Goal: Information Seeking & Learning: Learn about a topic

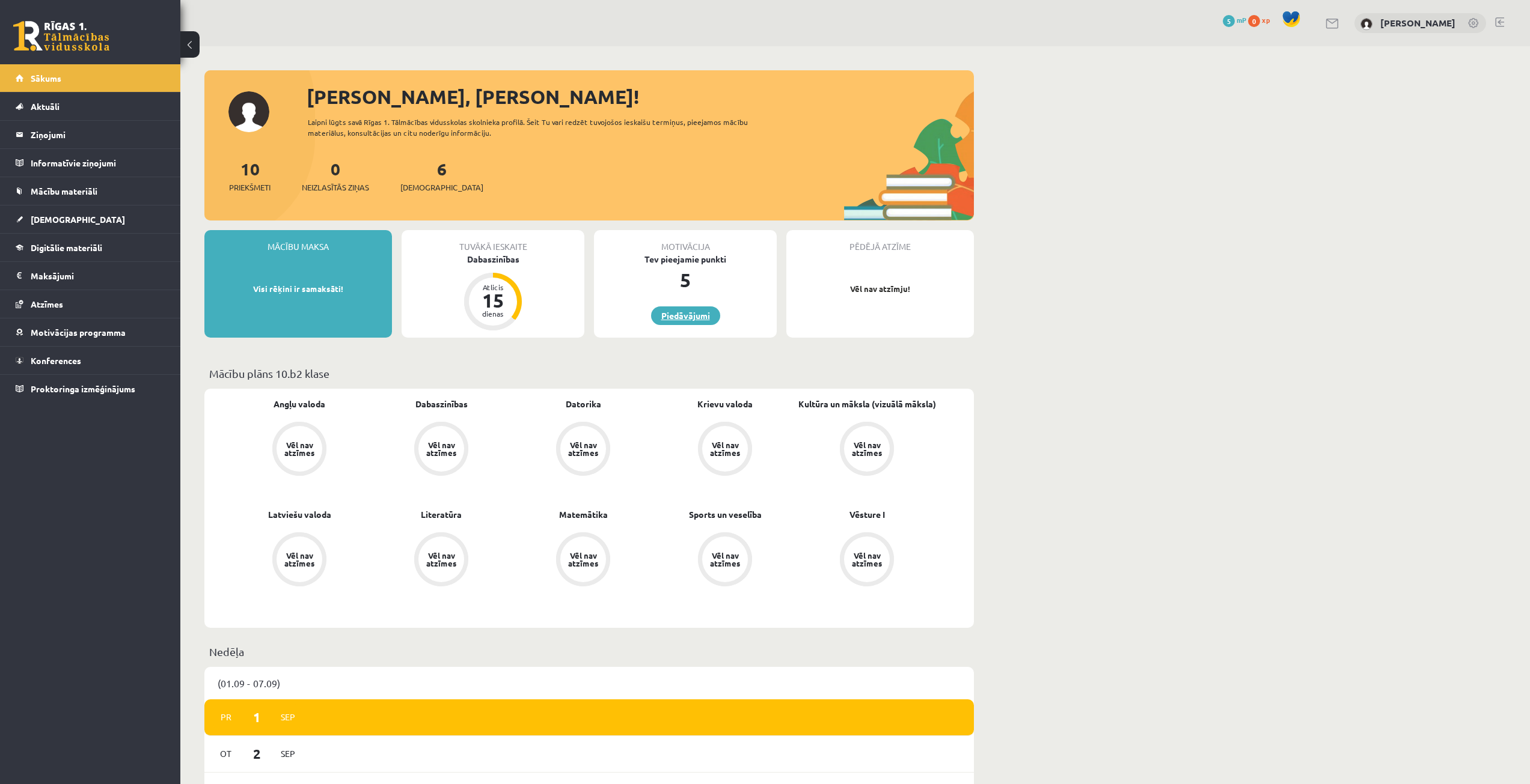
click at [667, 323] on link "Piedāvājumi" at bounding box center [685, 316] width 69 height 19
click at [55, 106] on span "Aktuāli" at bounding box center [44, 106] width 29 height 11
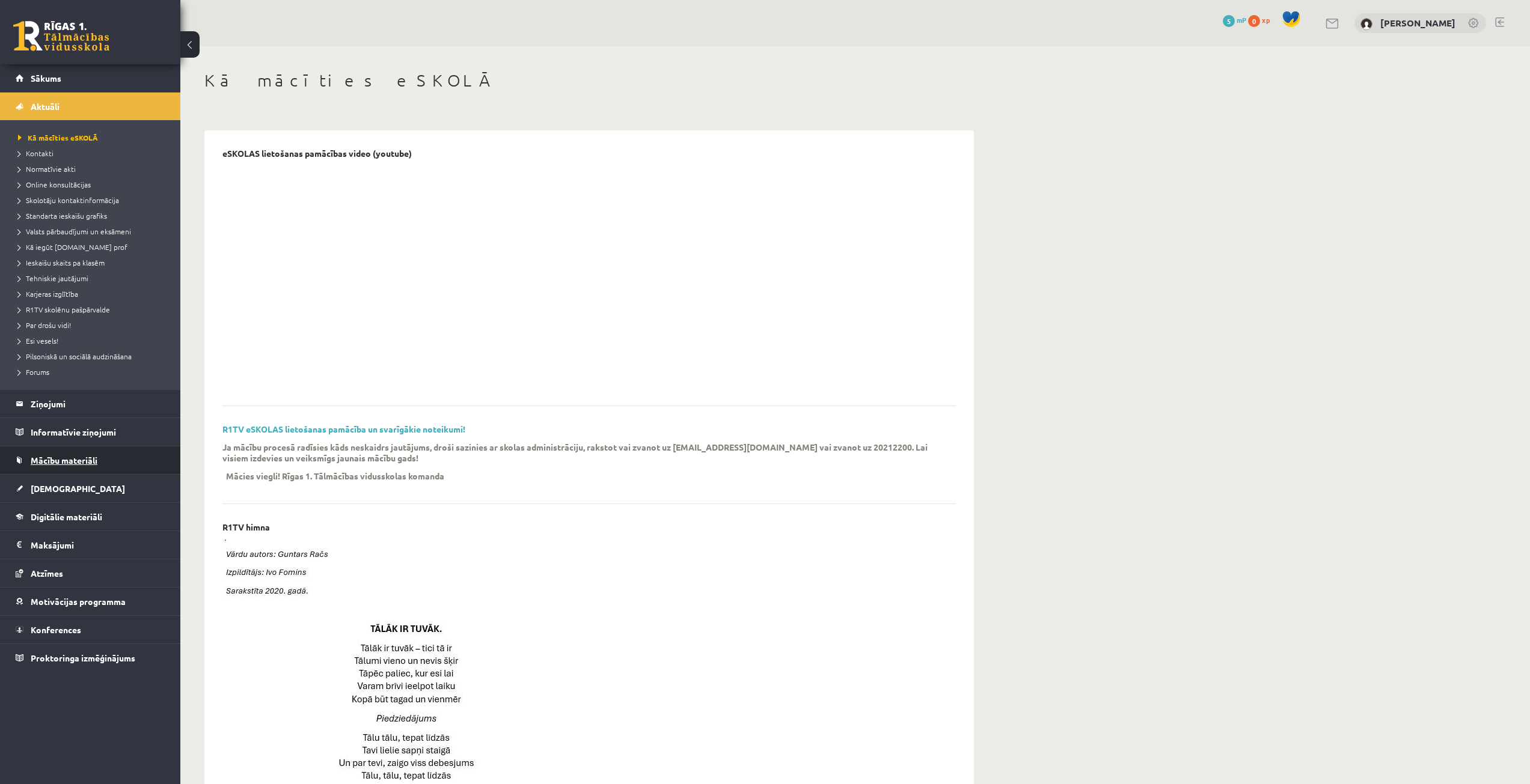
click at [79, 460] on span "Mācību materiāli" at bounding box center [64, 460] width 67 height 11
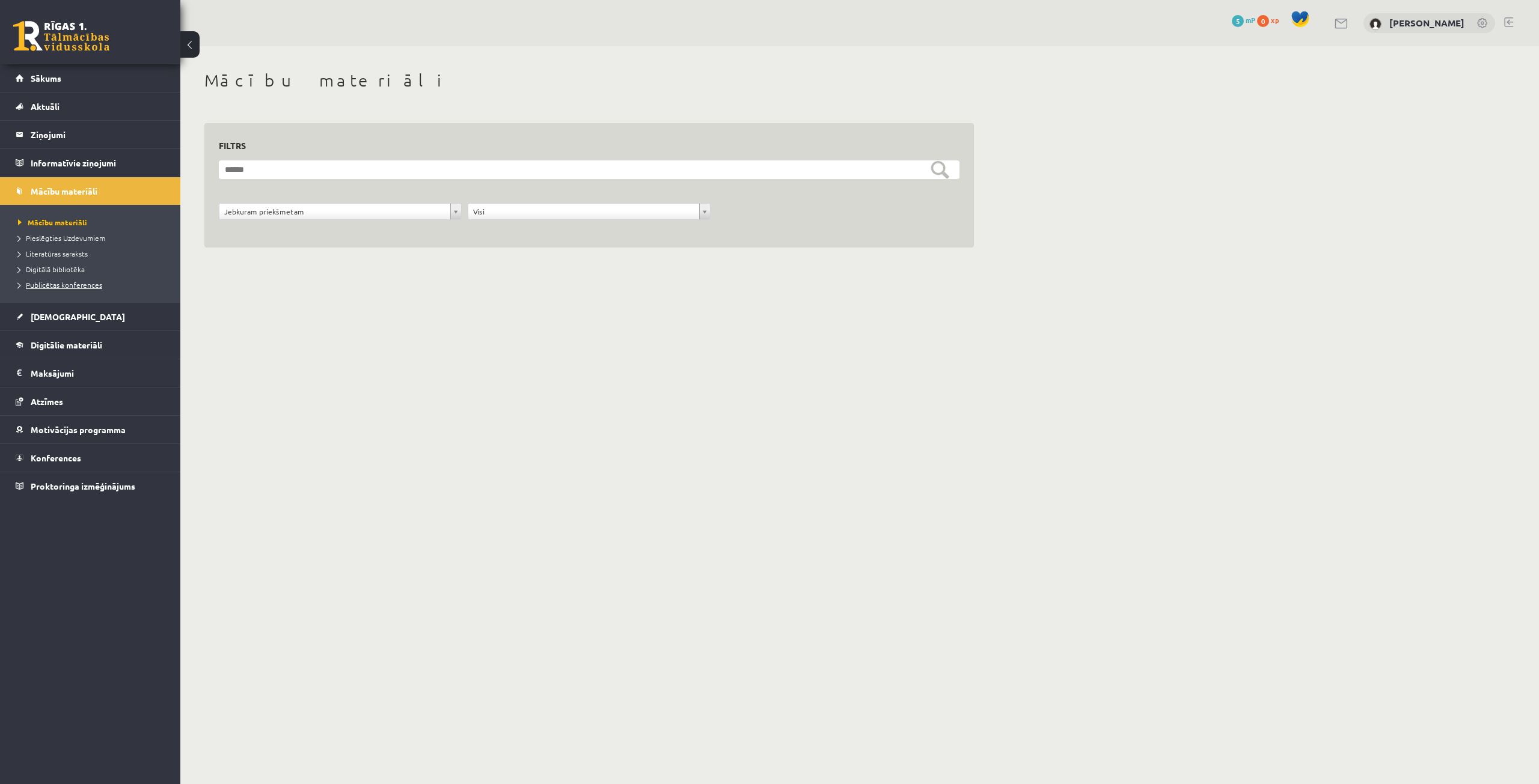
click at [98, 283] on span "Publicētas konferences" at bounding box center [60, 285] width 84 height 10
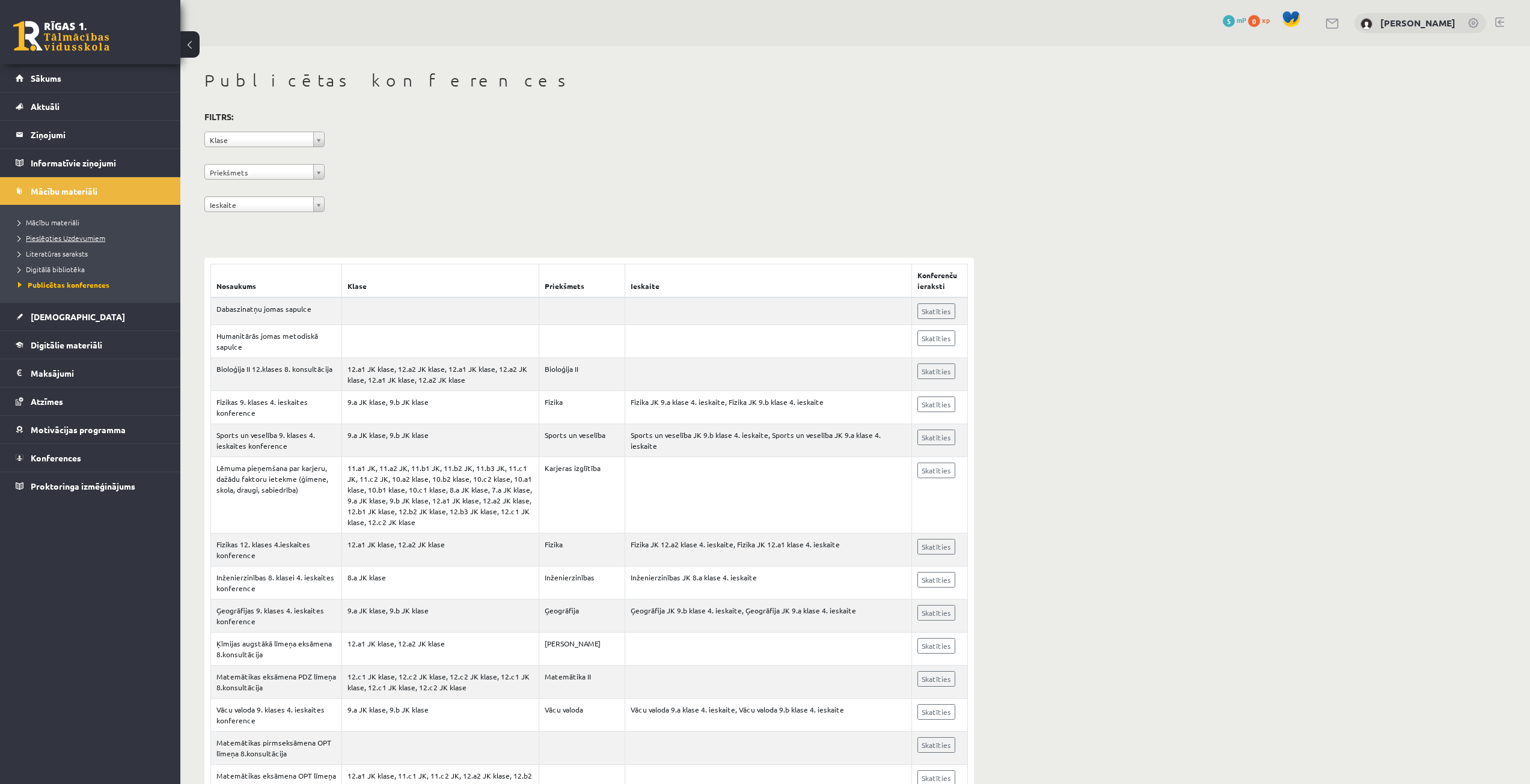
click at [66, 234] on span "Pieslēgties Uzdevumiem" at bounding box center [61, 238] width 87 height 10
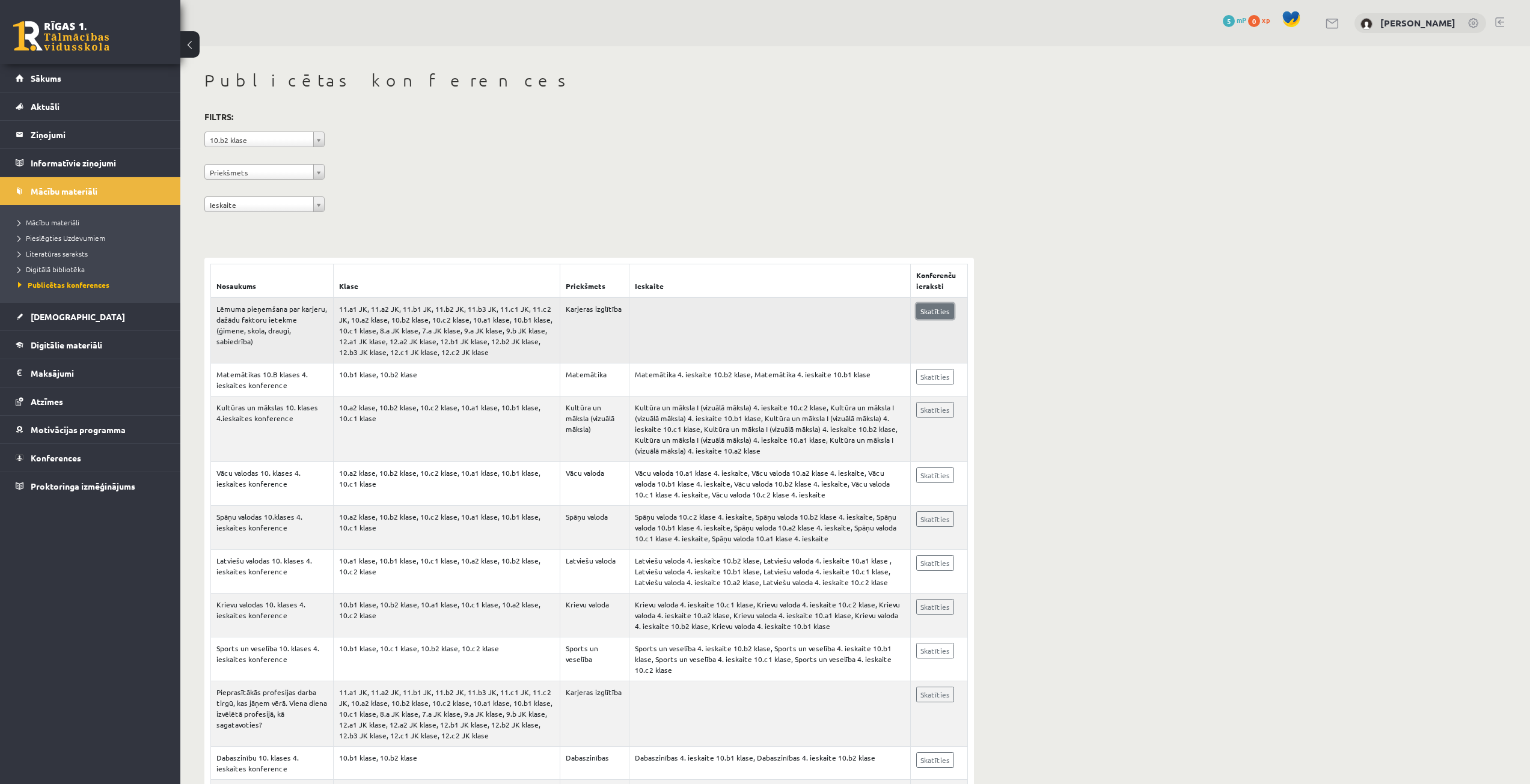
click at [935, 308] on link "Skatīties" at bounding box center [935, 311] width 38 height 16
click at [76, 399] on link "Atzīmes" at bounding box center [90, 402] width 150 height 28
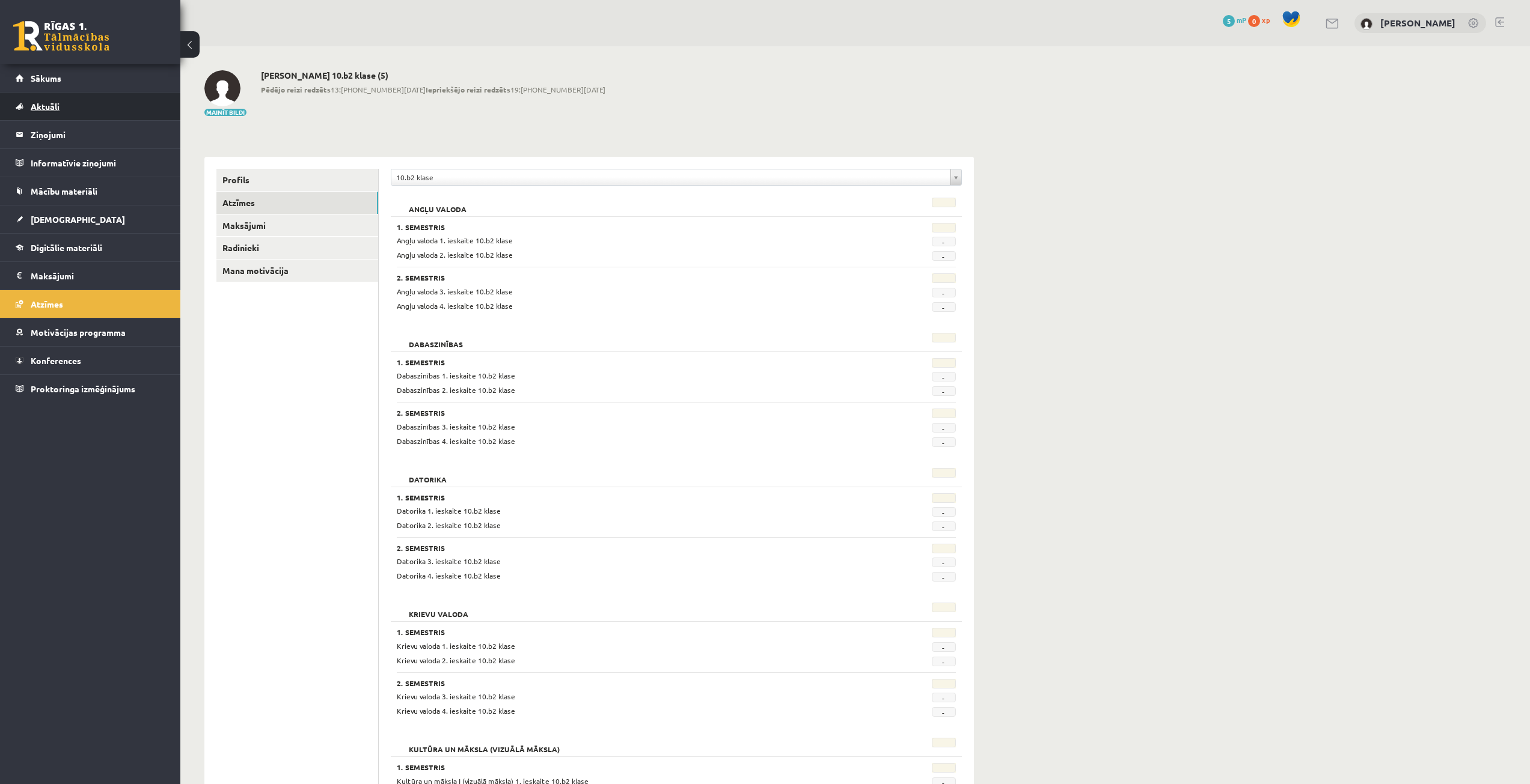
click at [56, 99] on link "Aktuāli" at bounding box center [90, 106] width 150 height 28
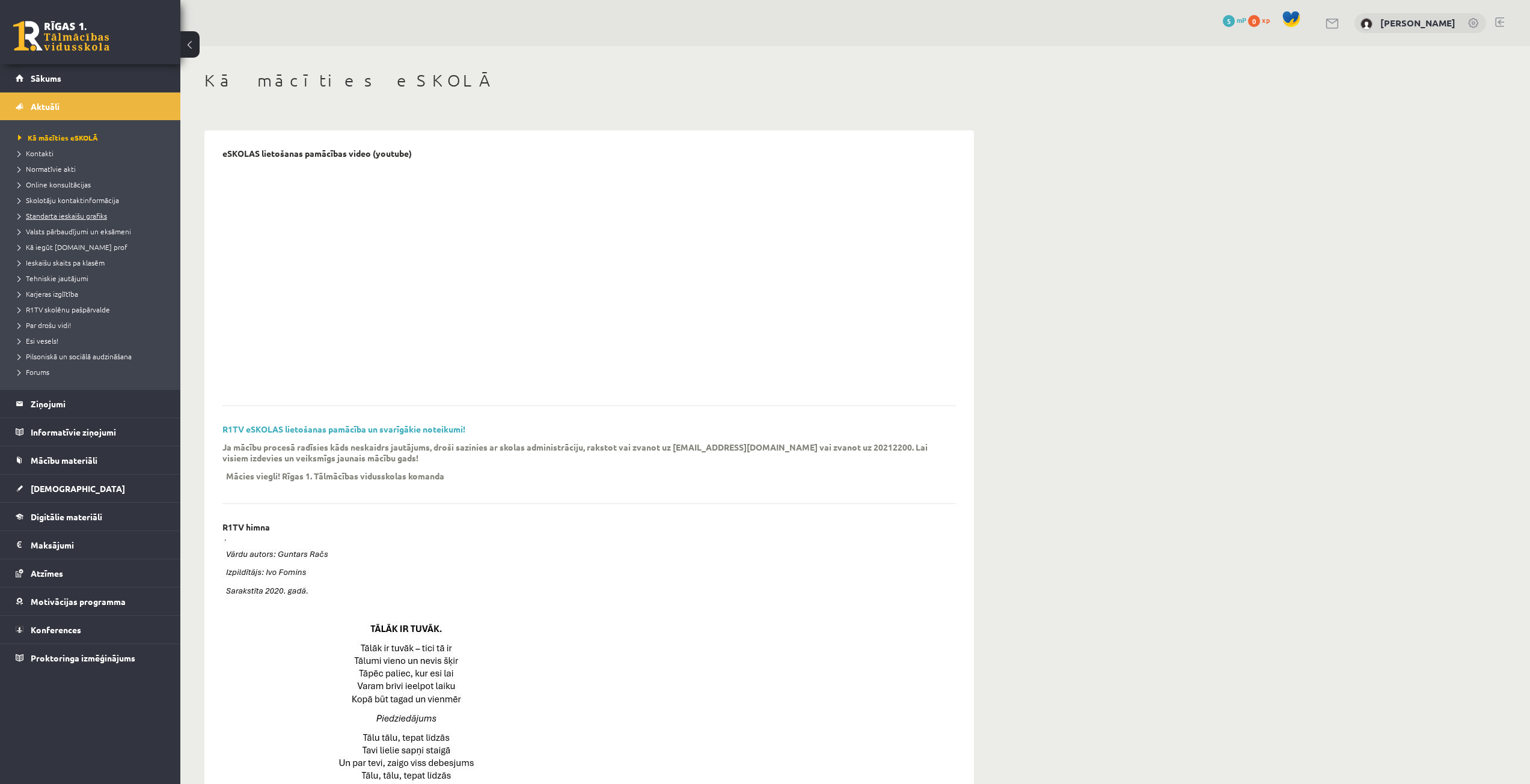
click at [54, 210] on link "Standarta ieskaišu grafiks" at bounding box center [93, 215] width 151 height 11
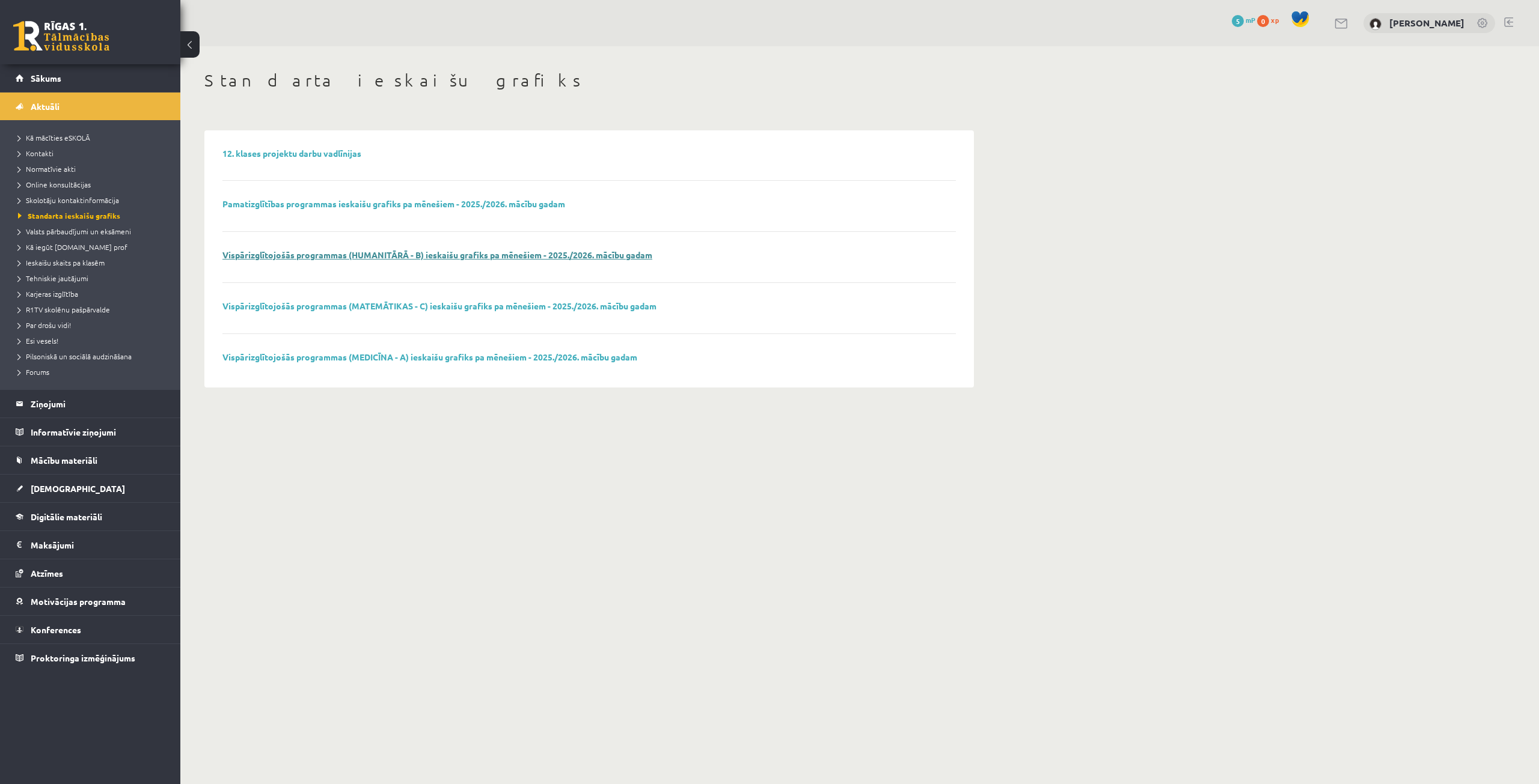
click at [380, 259] on link "Vispārizglītojošās programmas (HUMANITĀRĀ - B) ieskaišu grafiks pa mēnešiem - 2…" at bounding box center [437, 255] width 430 height 11
click at [53, 101] on span "Aktuāli" at bounding box center [44, 106] width 29 height 11
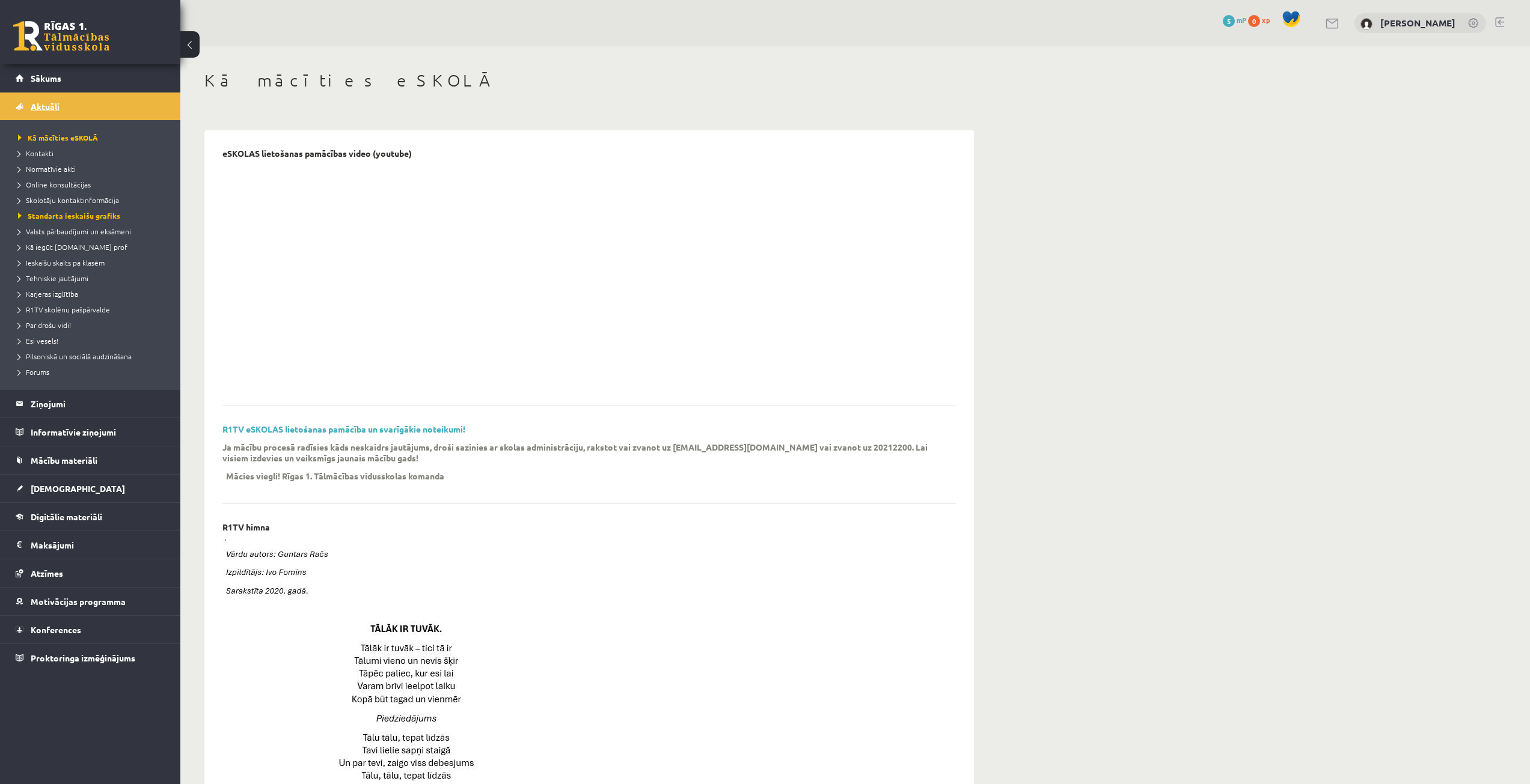
click at [70, 110] on link "Aktuāli" at bounding box center [90, 106] width 150 height 28
click at [65, 110] on link "Aktuāli" at bounding box center [90, 106] width 150 height 28
click at [57, 110] on span "Aktuāli" at bounding box center [44, 106] width 29 height 11
click at [100, 397] on legend "Ziņojumi 0" at bounding box center [97, 404] width 134 height 28
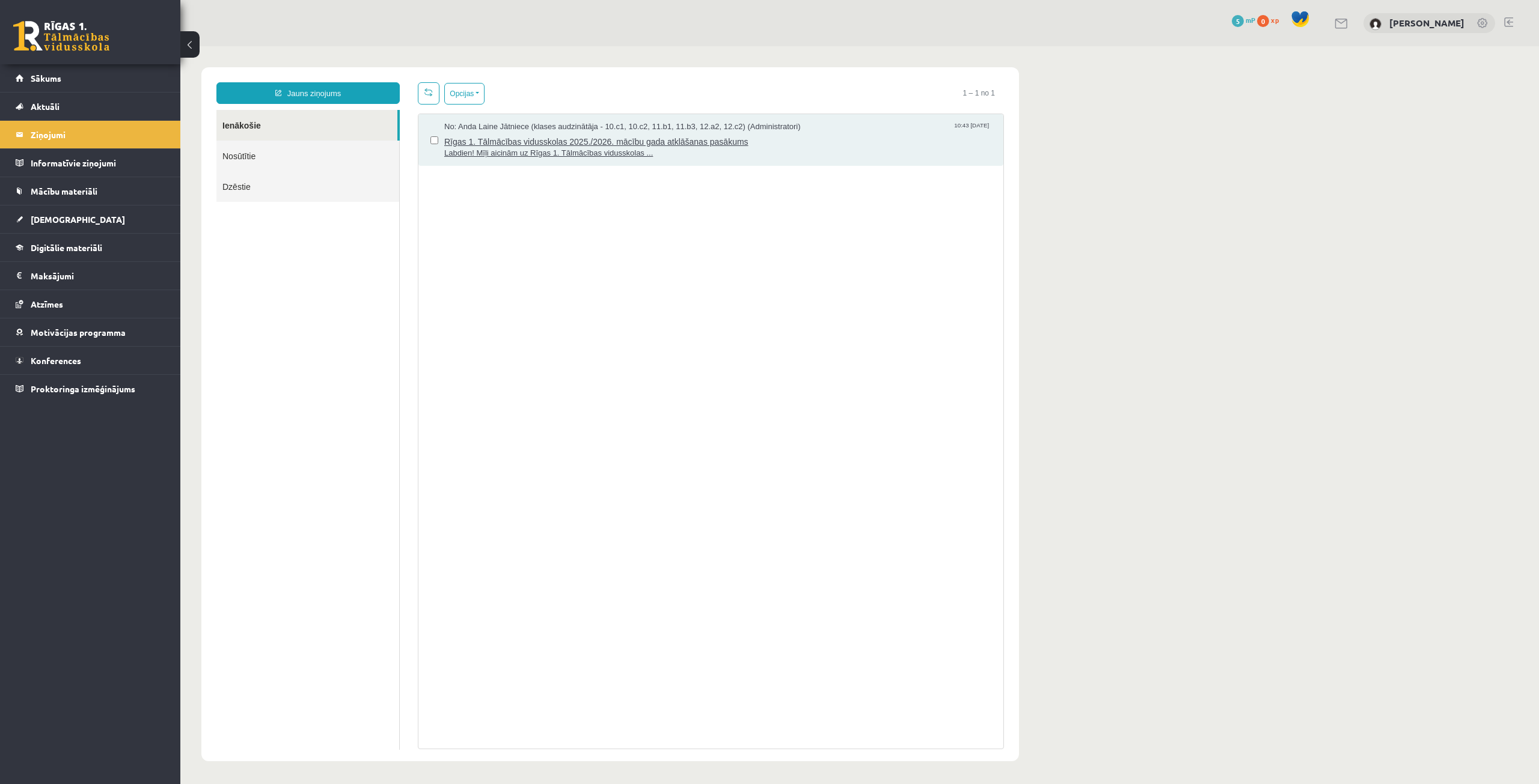
click at [828, 128] on div "No: Anda Laine Jātniece (klases audzinātāja - 10.c1, 10.c2, 11.b1, 11.b3, 12.a2…" at bounding box center [718, 127] width 547 height 11
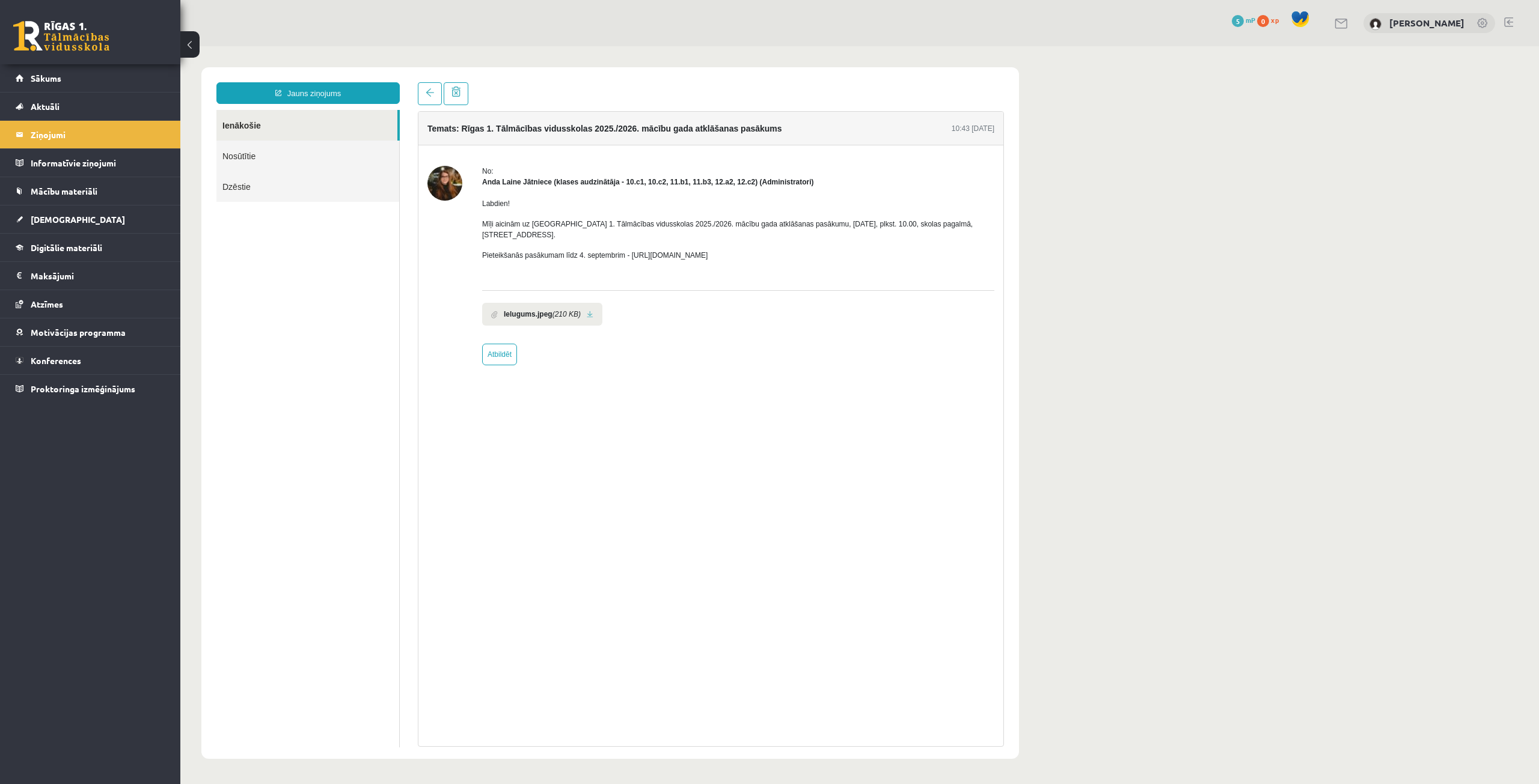
click at [281, 155] on link "Nosūtītie" at bounding box center [307, 155] width 183 height 30
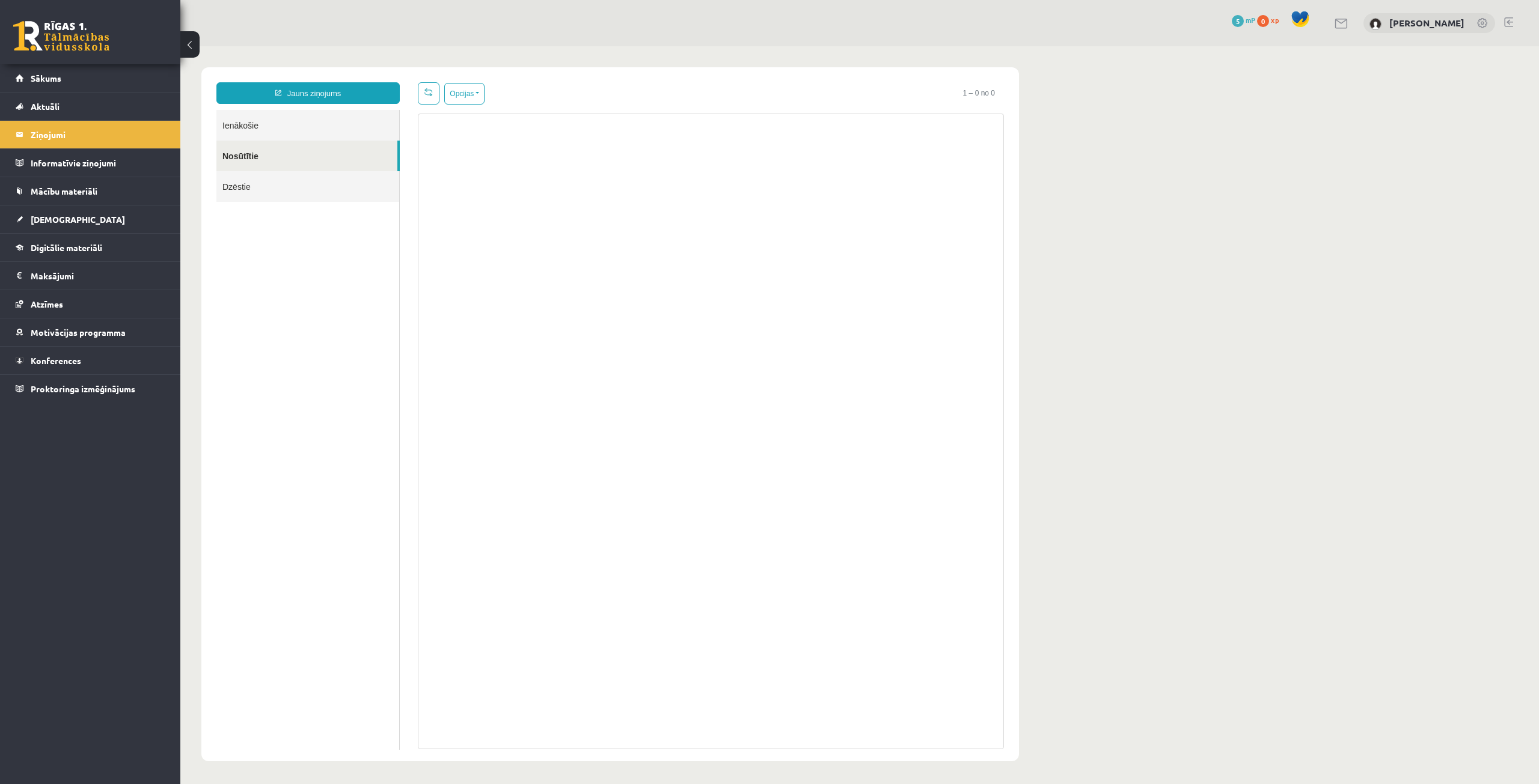
click at [266, 187] on link "Dzēstie" at bounding box center [307, 186] width 183 height 30
click at [269, 128] on link "Ienākošie" at bounding box center [307, 124] width 183 height 30
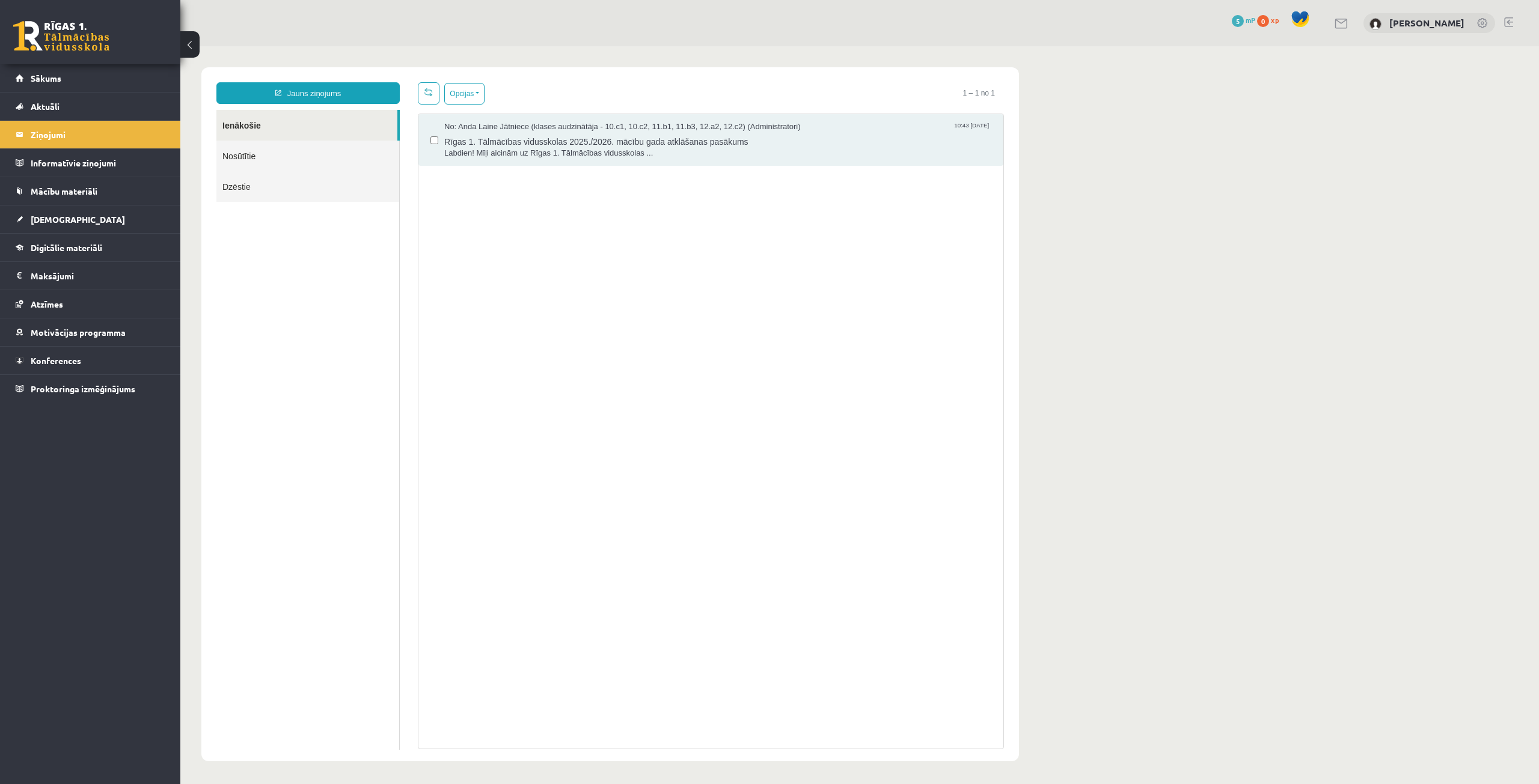
click at [259, 110] on link "Ienākošie" at bounding box center [306, 124] width 181 height 30
click at [255, 115] on link "Ienākošie" at bounding box center [306, 124] width 181 height 30
click at [133, 166] on legend "Informatīvie ziņojumi 0" at bounding box center [97, 163] width 134 height 28
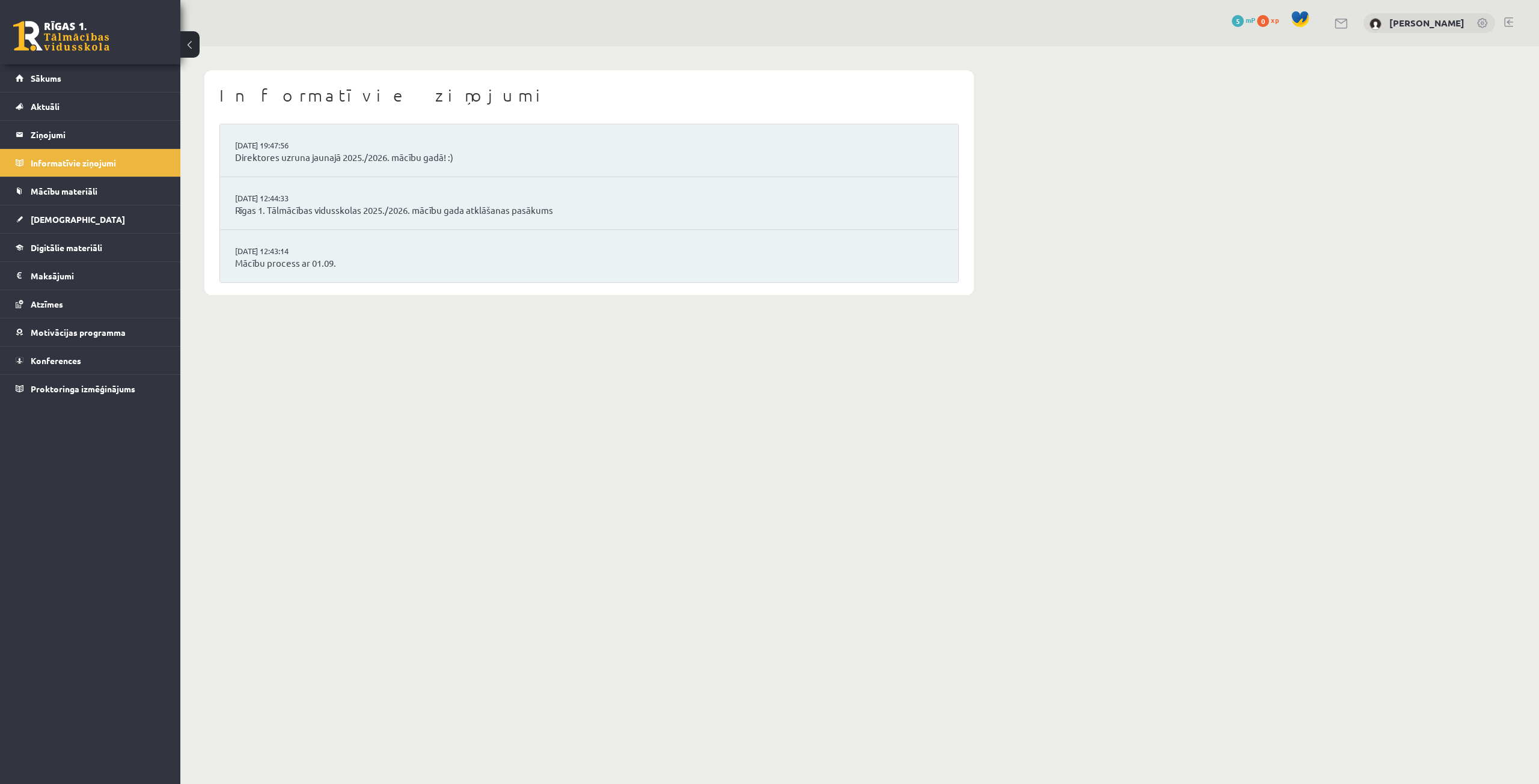
click at [327, 248] on li "29.08.2025 12:43:14 Mācību process ar 01.09." at bounding box center [589, 256] width 738 height 52
click at [319, 265] on link "Mācību process ar 01.09." at bounding box center [589, 264] width 708 height 14
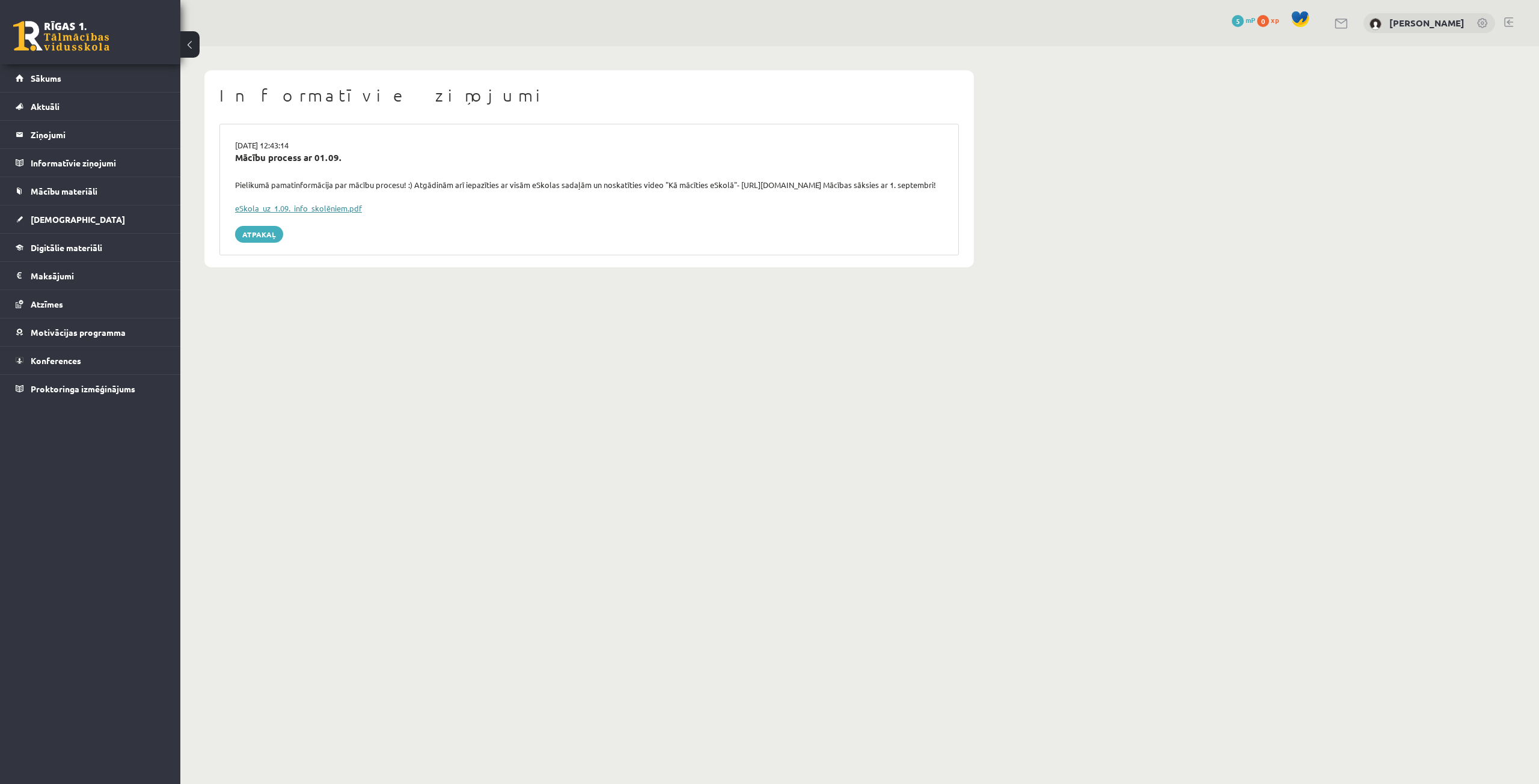
click at [307, 214] on link "eSkola_uz_1.09._info_skolēniem.pdf" at bounding box center [298, 208] width 127 height 10
click at [50, 74] on span "Sākums" at bounding box center [45, 78] width 30 height 11
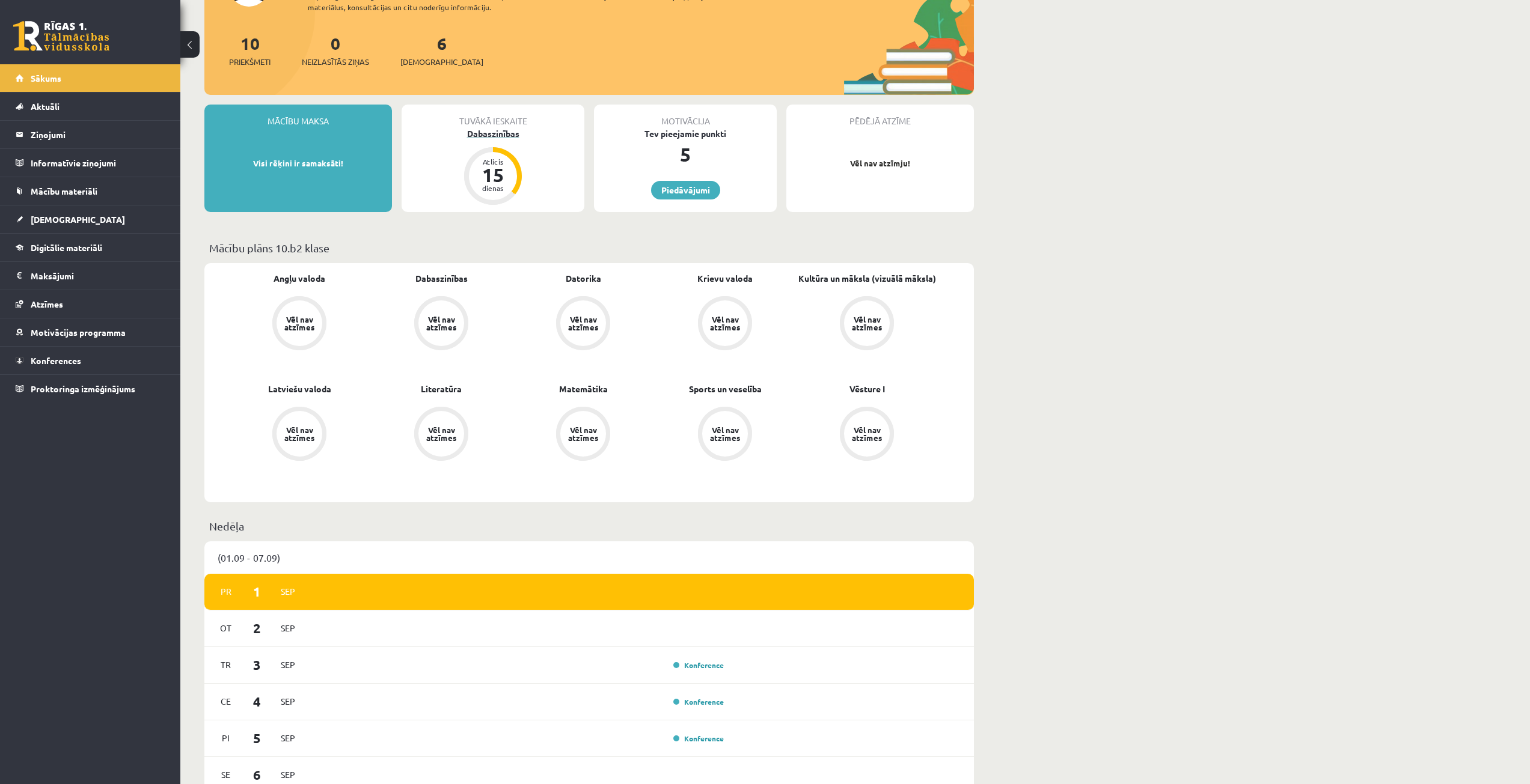
scroll to position [180, 0]
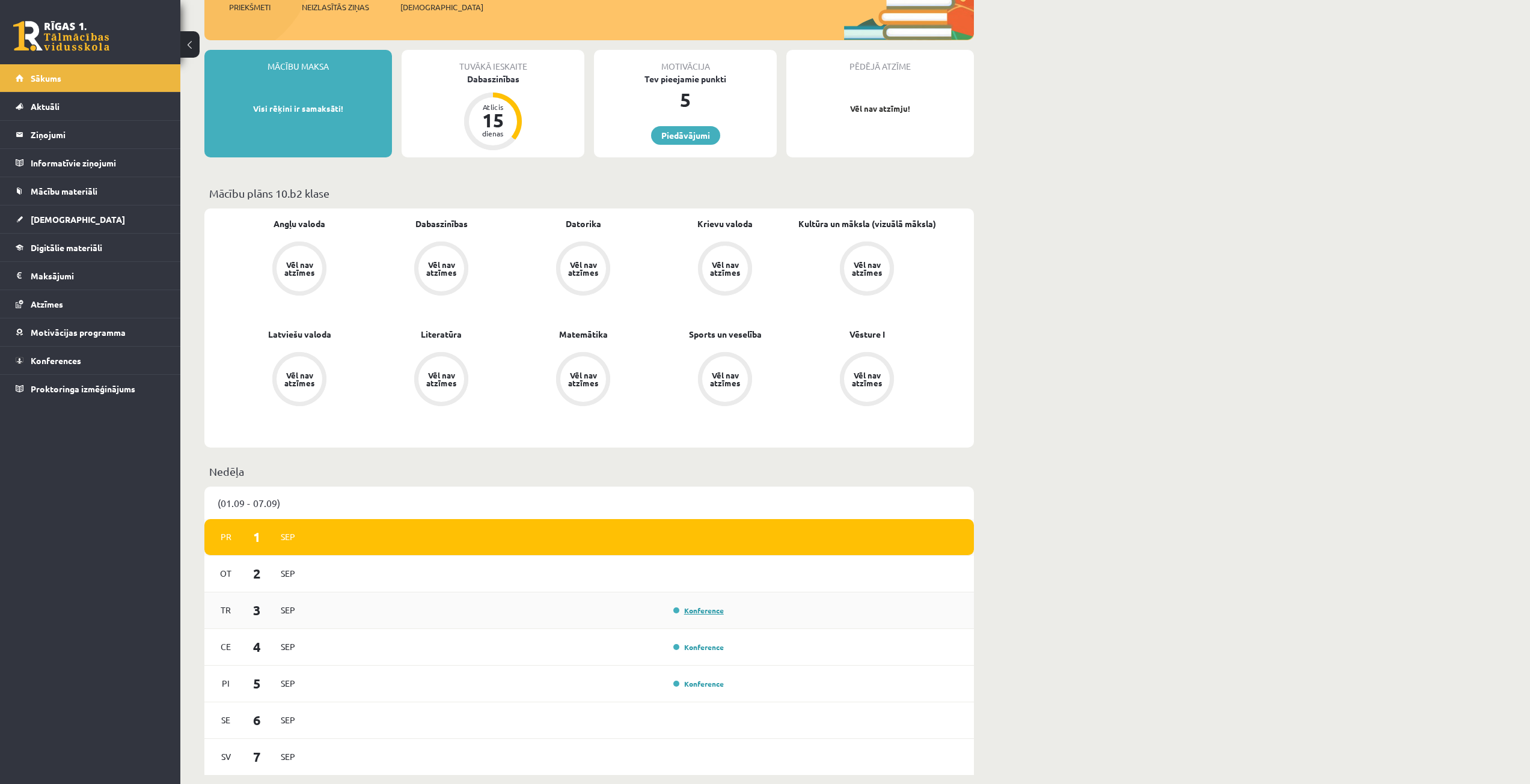
click at [718, 610] on link "Konference" at bounding box center [698, 611] width 51 height 10
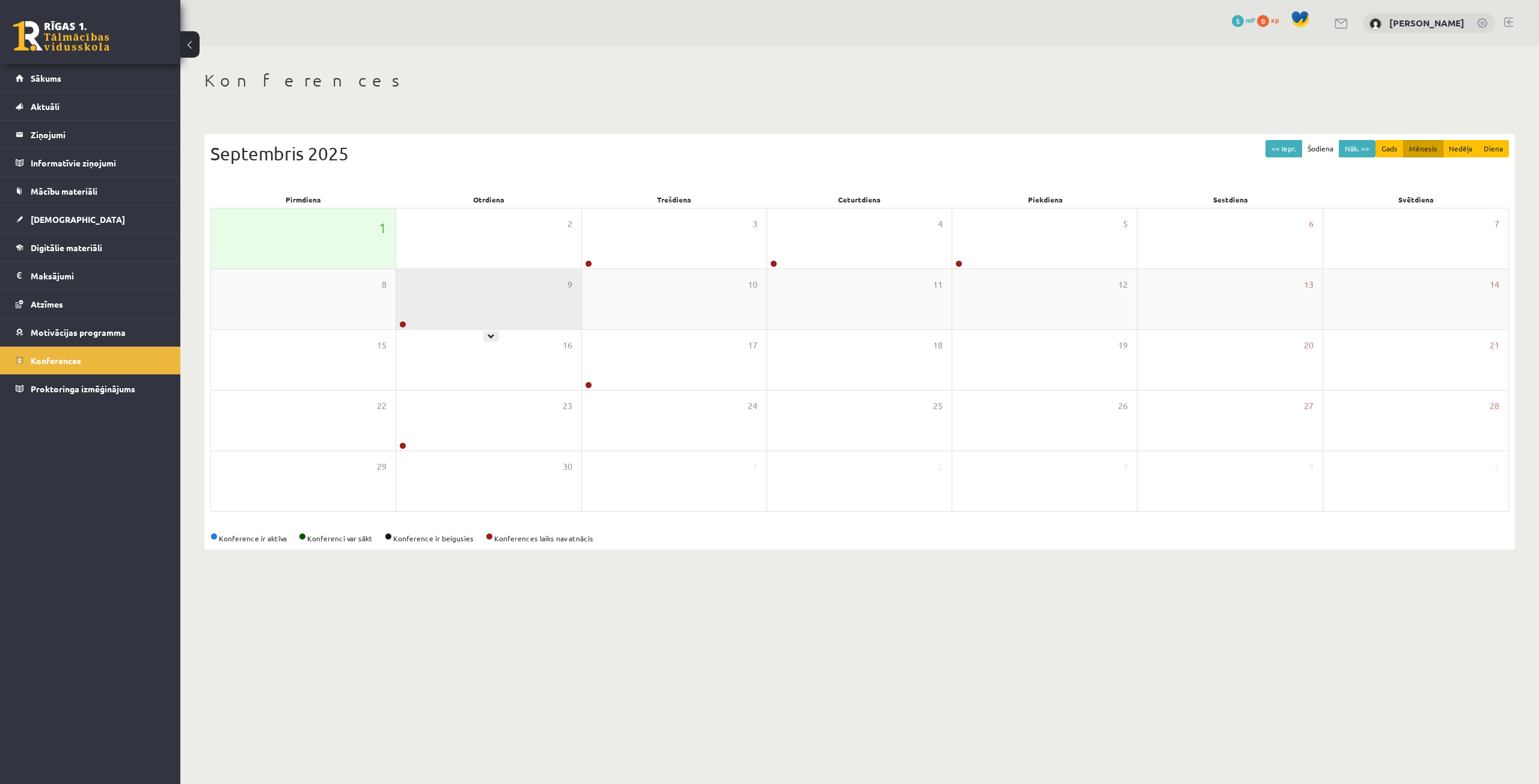
click at [446, 316] on div "9" at bounding box center [488, 299] width 184 height 60
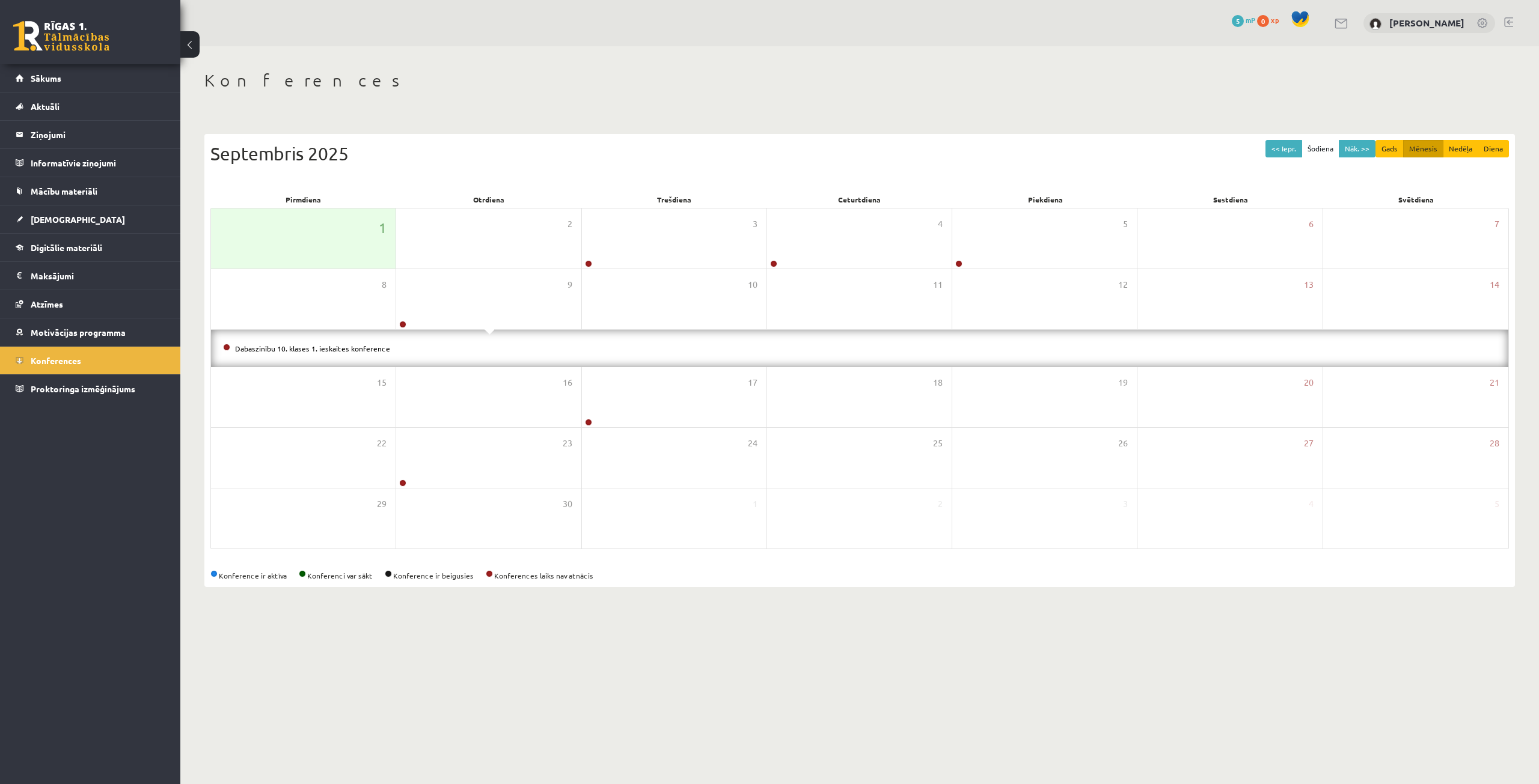
click at [395, 342] on li "Dabaszinību 10. klases 1. ieskaites konference" at bounding box center [859, 349] width 1273 height 13
click at [354, 345] on link "Dabaszinību 10. klases 1. ieskaites konference" at bounding box center [312, 349] width 155 height 10
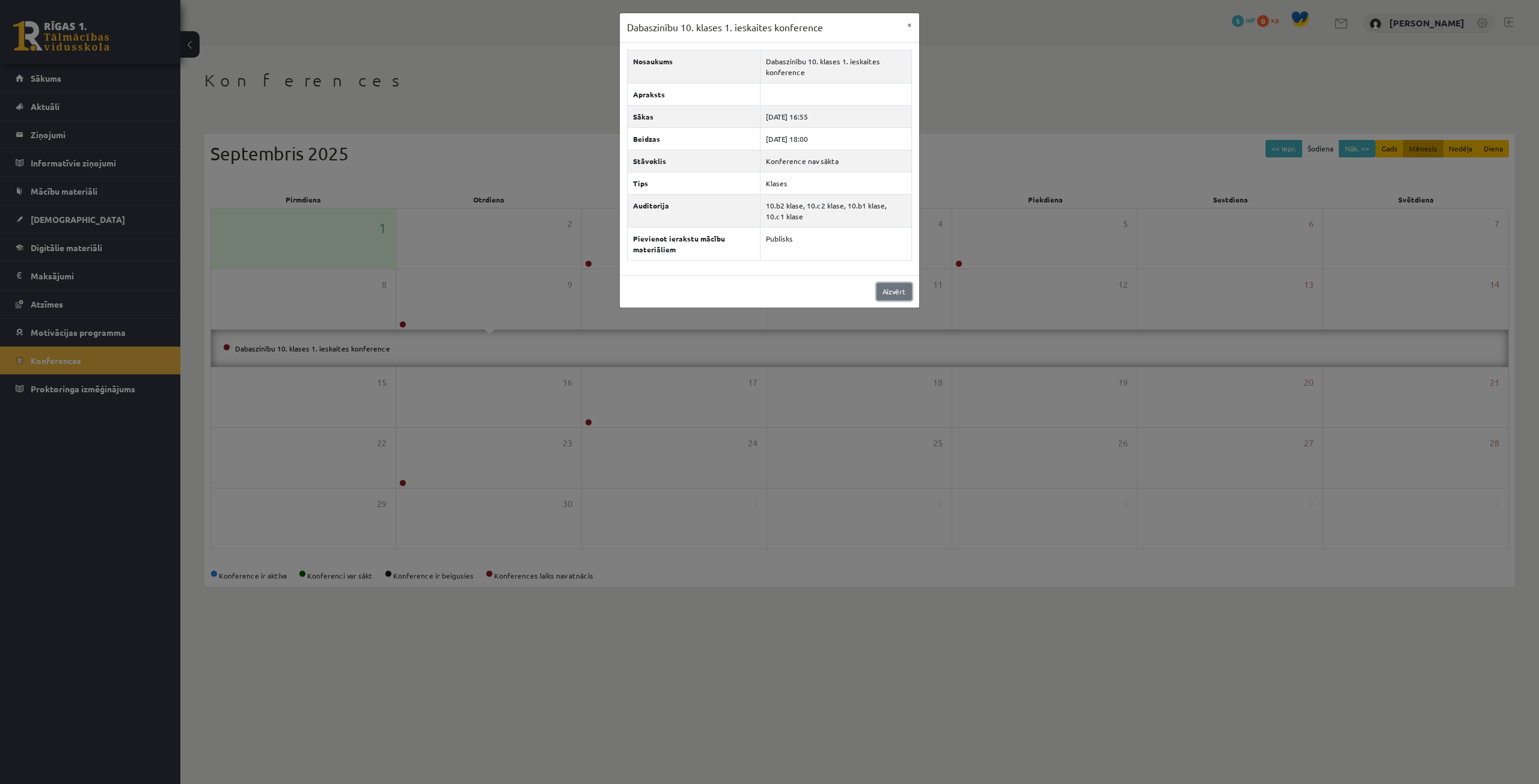
click at [897, 283] on link "Aizvērt" at bounding box center [894, 291] width 35 height 17
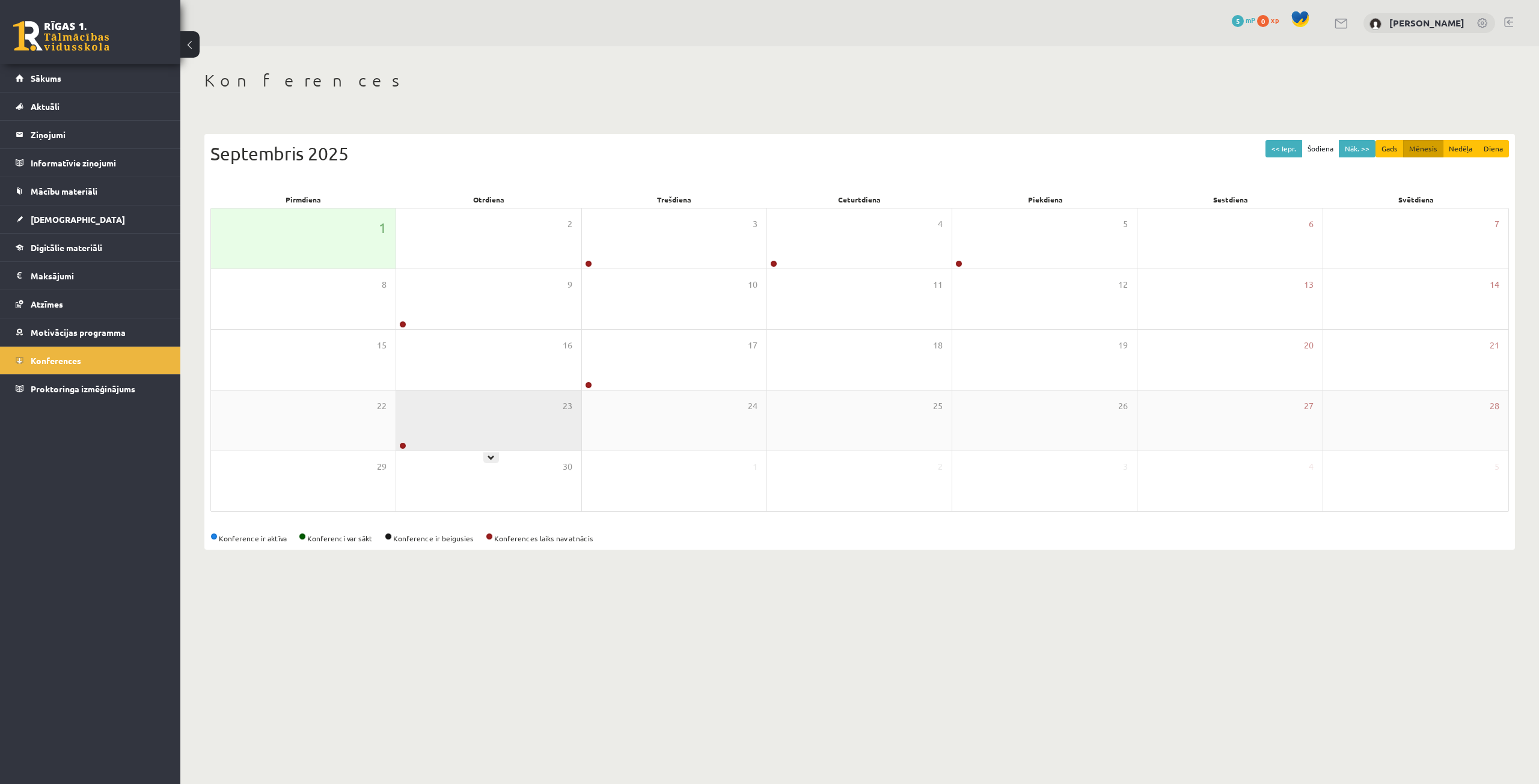
click at [461, 414] on div "23" at bounding box center [488, 420] width 184 height 60
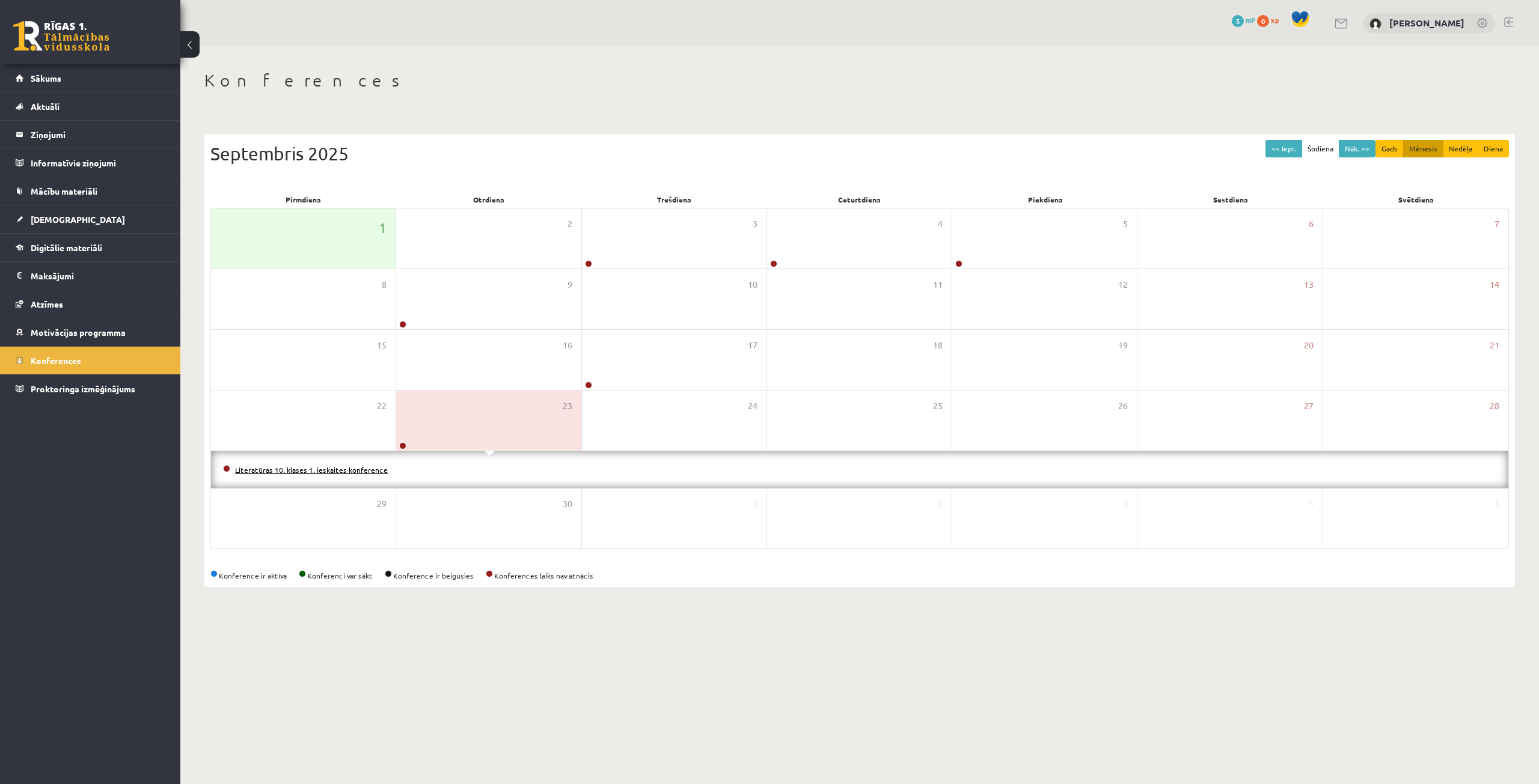
click at [356, 466] on link "Literatūras 10. klases 1. ieskaites konference" at bounding box center [311, 470] width 153 height 10
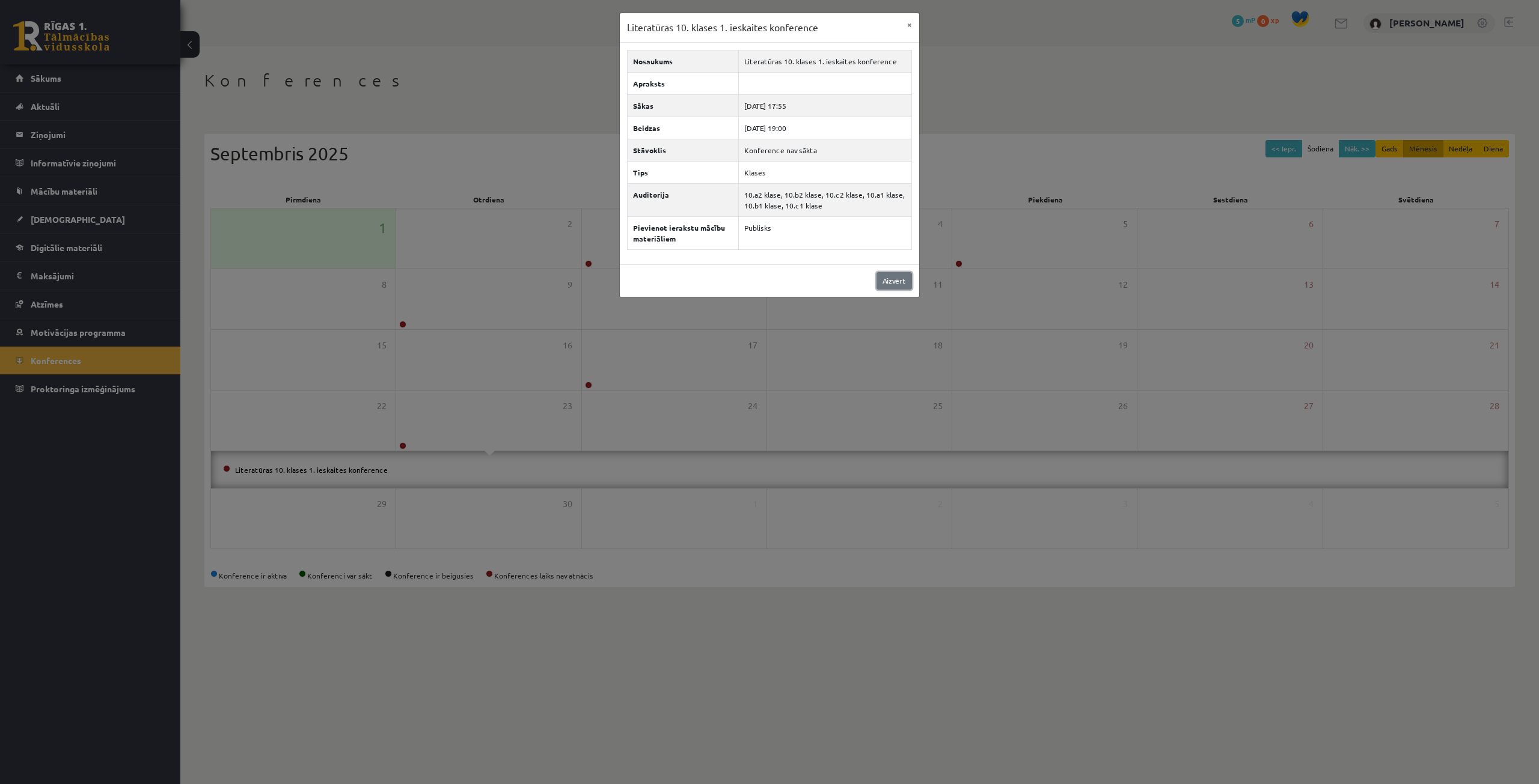
click at [878, 277] on link "Aizvērt" at bounding box center [894, 281] width 35 height 17
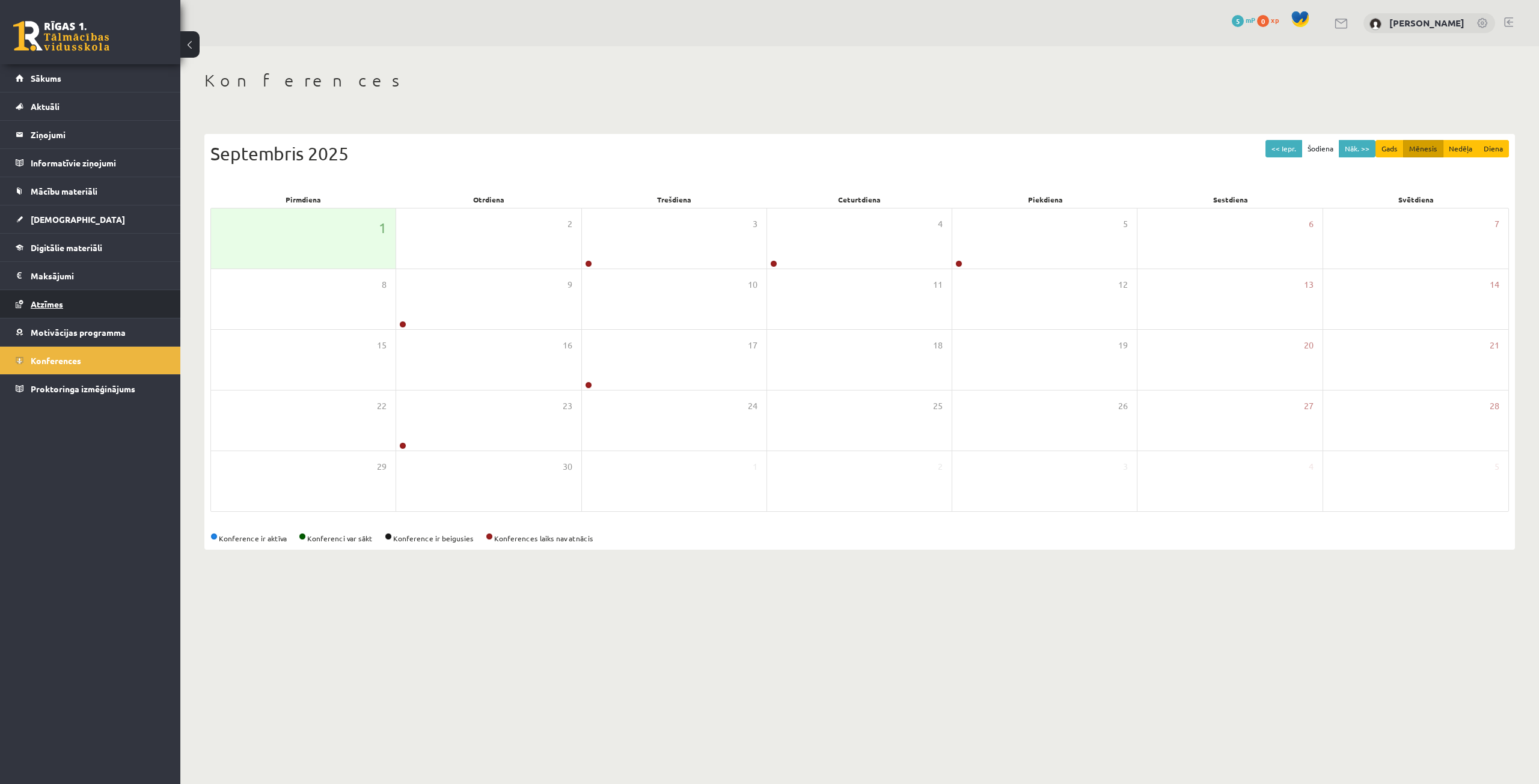
click at [81, 295] on link "Atzīmes" at bounding box center [90, 304] width 150 height 28
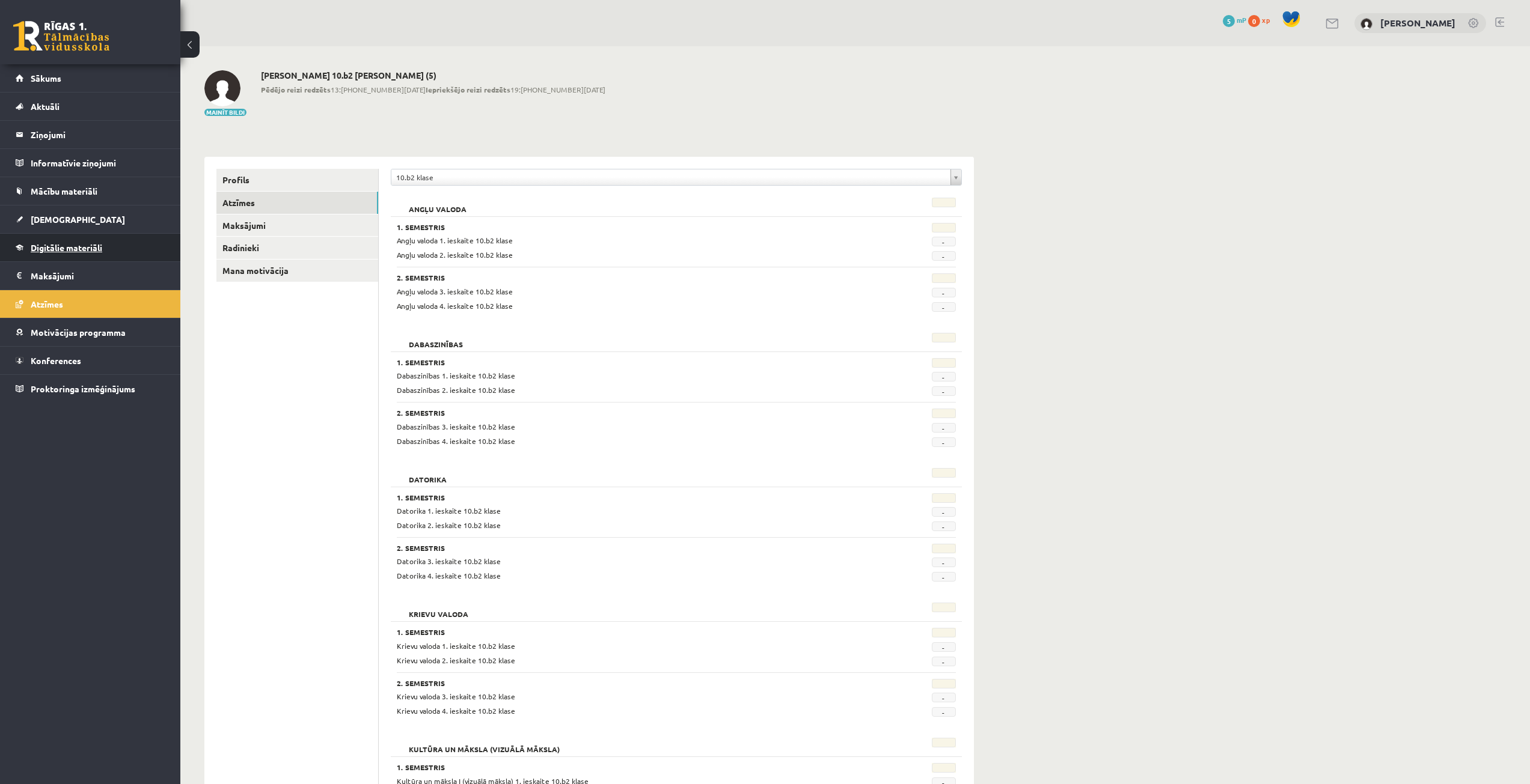
click at [75, 247] on span "Digitālie materiāli" at bounding box center [65, 247] width 71 height 11
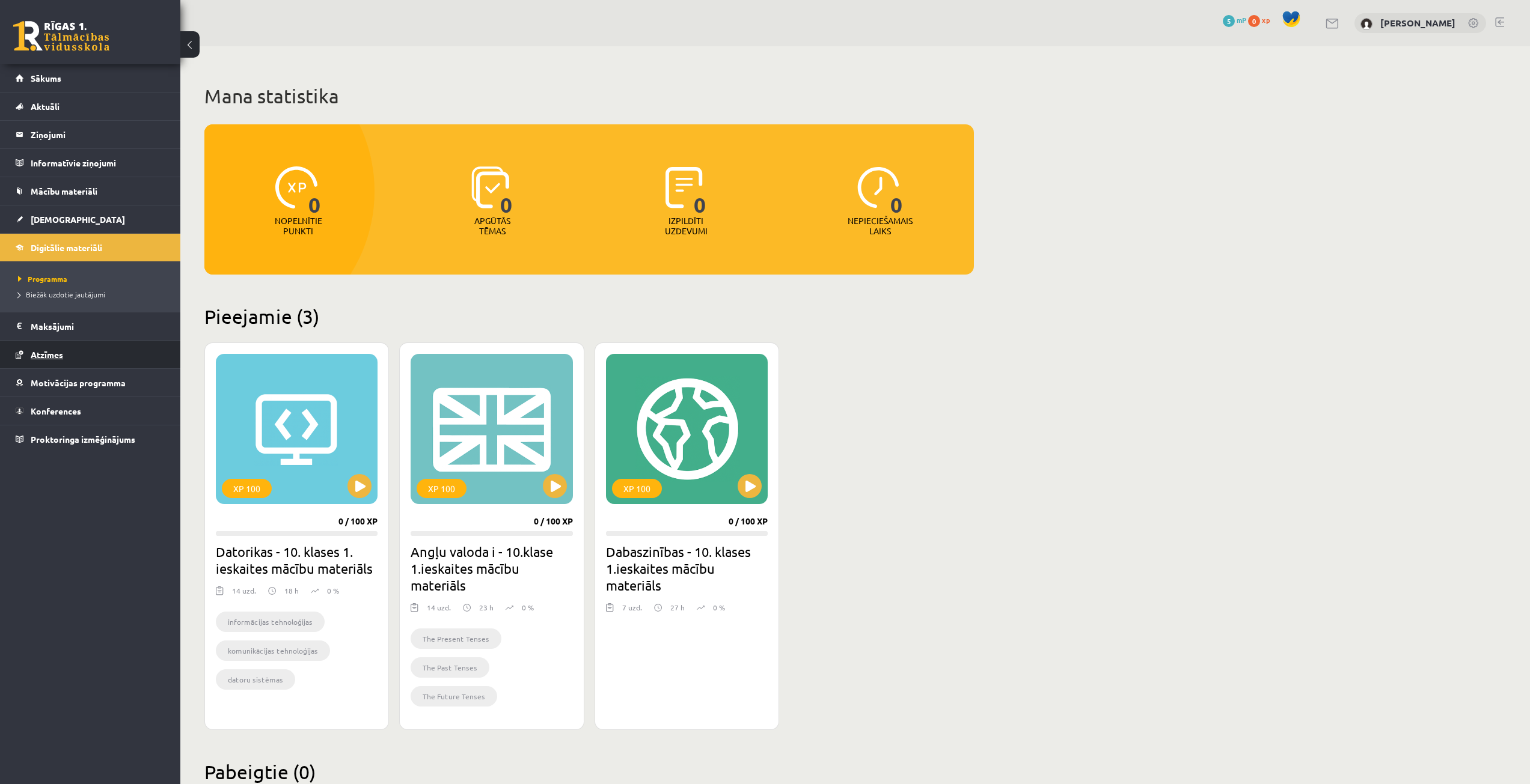
click at [62, 353] on span "Atzīmes" at bounding box center [47, 354] width 33 height 11
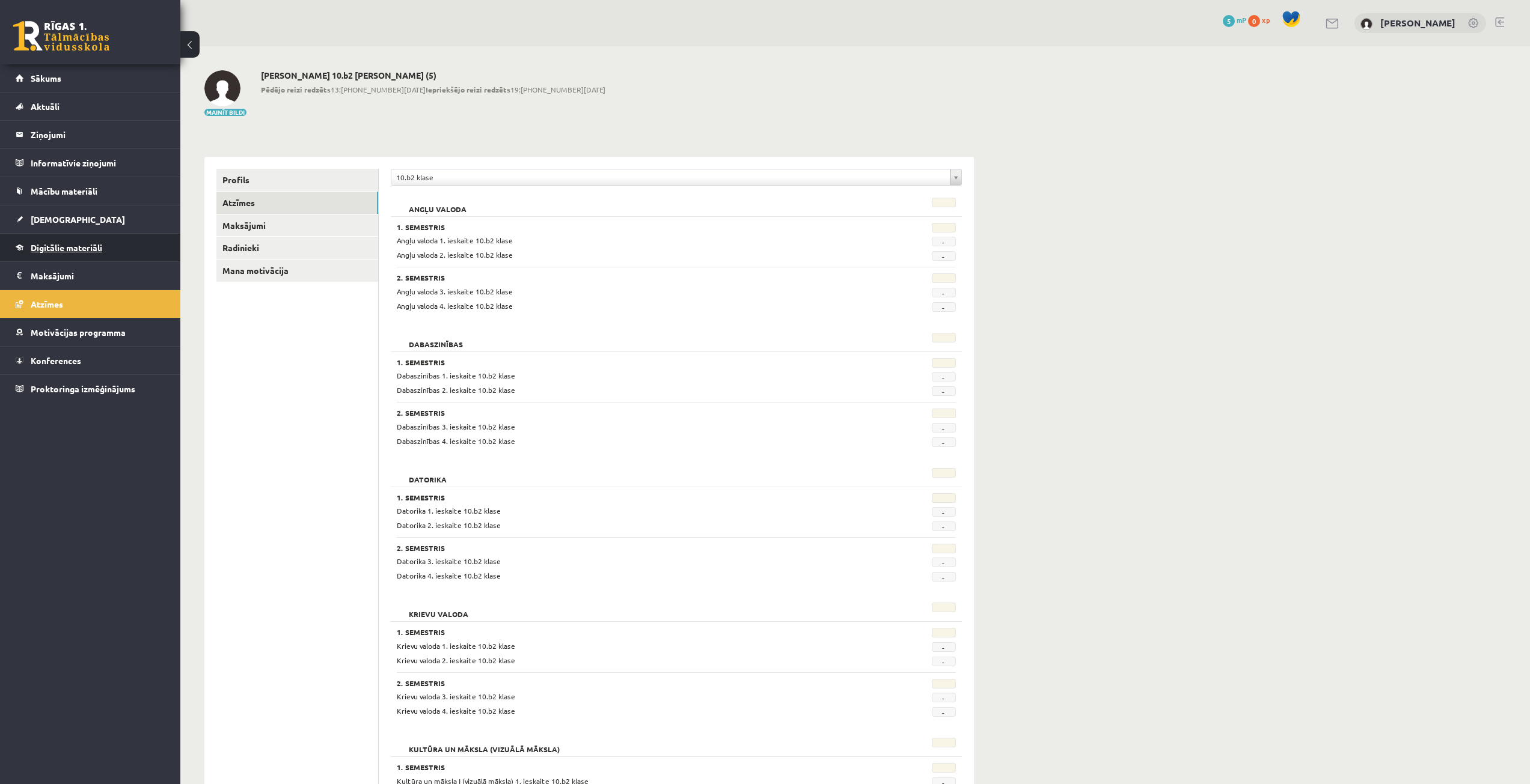
click at [59, 250] on span "Digitālie materiāli" at bounding box center [65, 247] width 71 height 11
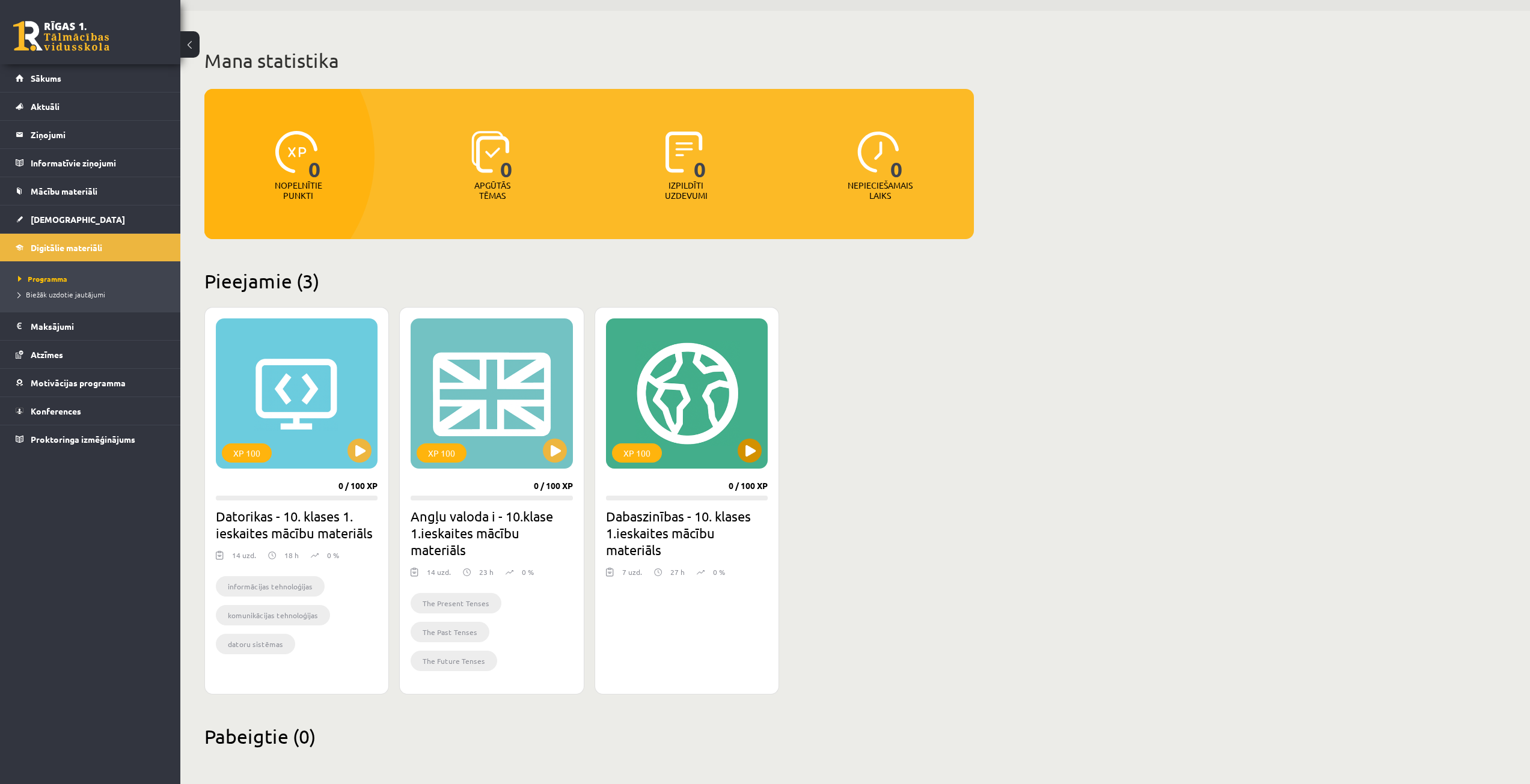
scroll to position [38, 0]
